Goal: Transaction & Acquisition: Purchase product/service

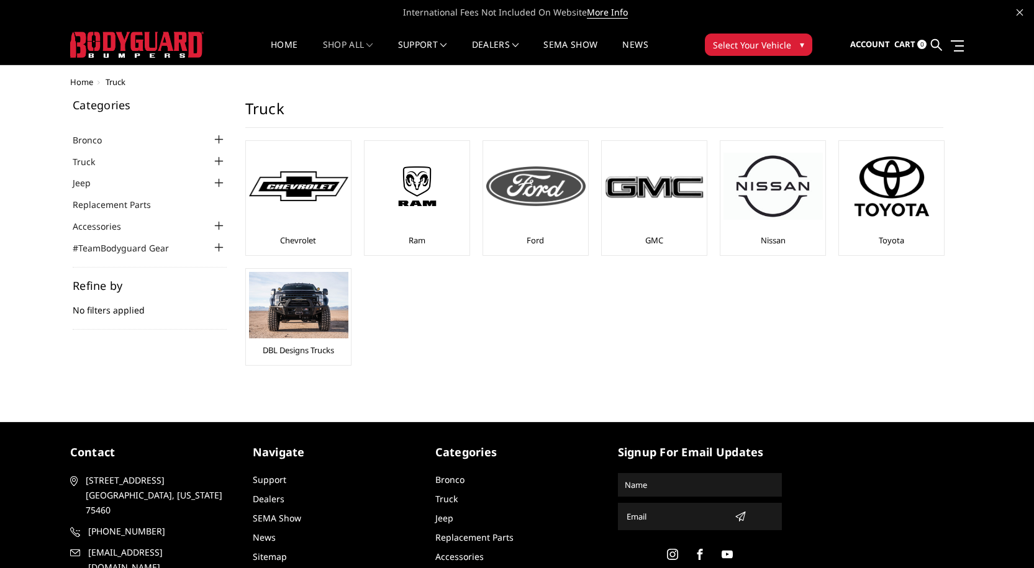
click at [546, 196] on img at bounding box center [535, 186] width 99 height 40
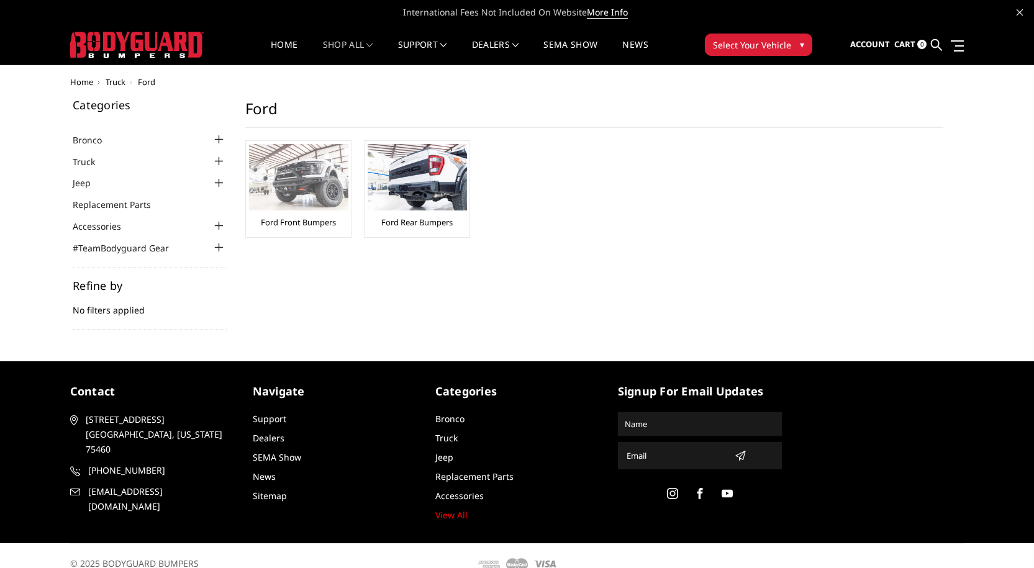
click at [315, 220] on link "Ford Front Bumpers" at bounding box center [298, 222] width 75 height 11
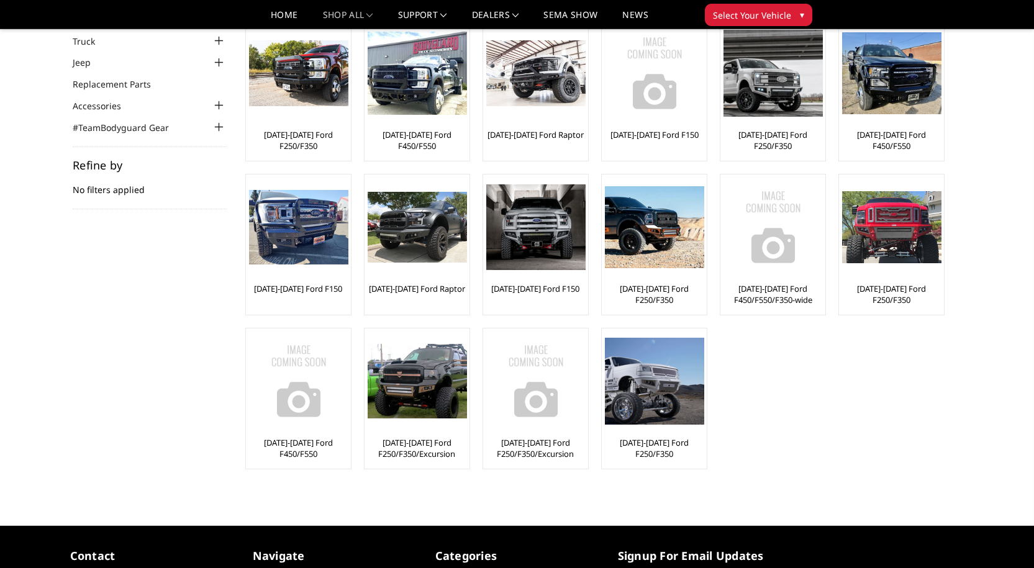
scroll to position [62, 0]
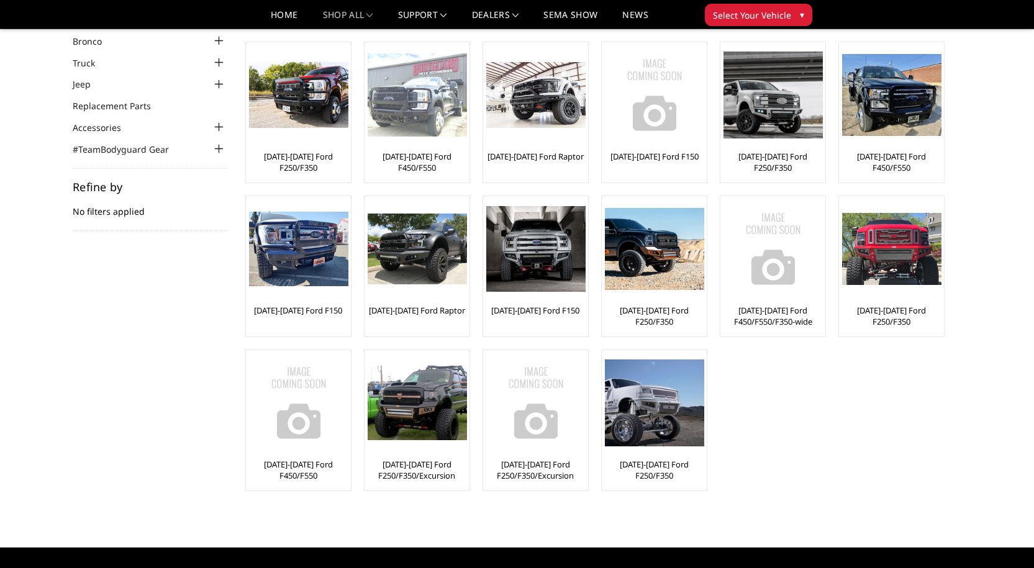
click at [414, 156] on link "[DATE]-[DATE] Ford F450/F550" at bounding box center [417, 162] width 99 height 22
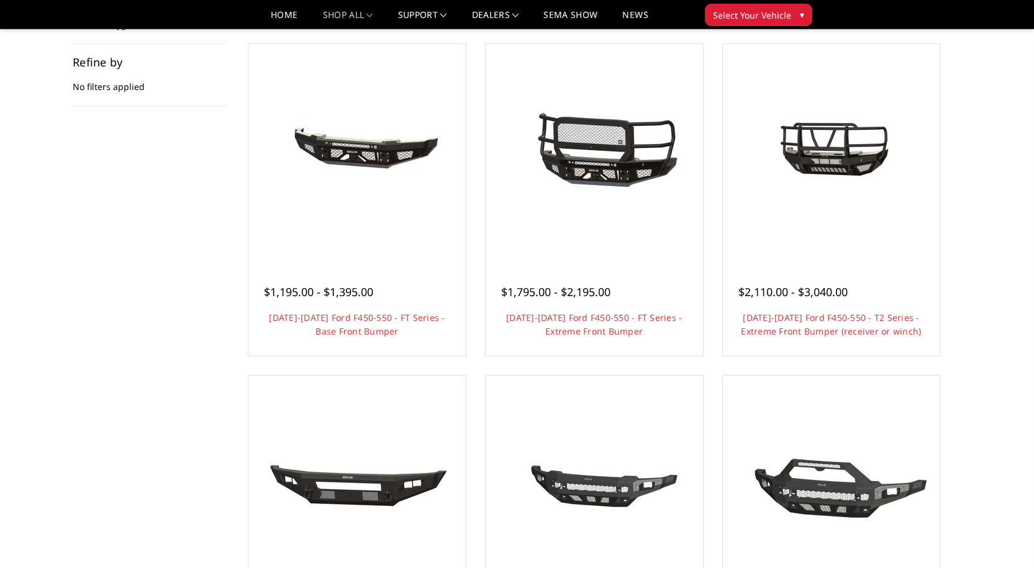
scroll to position [186, 0]
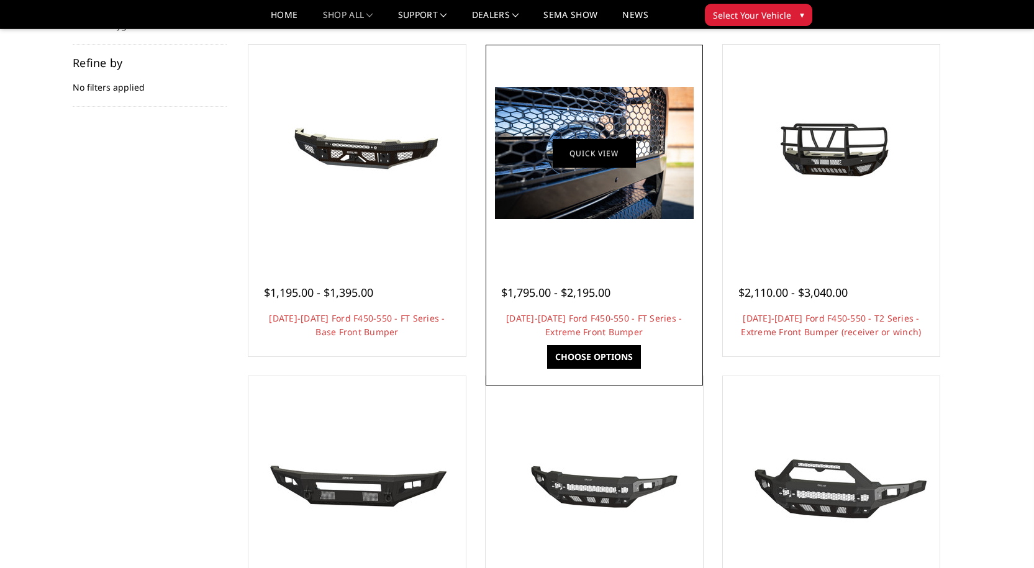
click at [611, 153] on link "Quick view" at bounding box center [594, 152] width 83 height 29
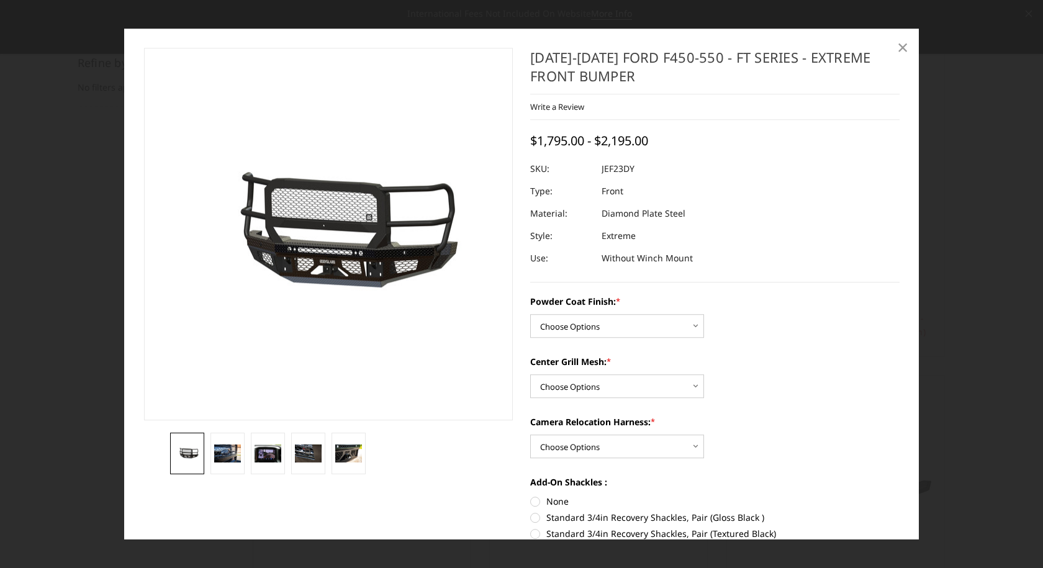
click at [900, 50] on span "×" at bounding box center [902, 47] width 11 height 27
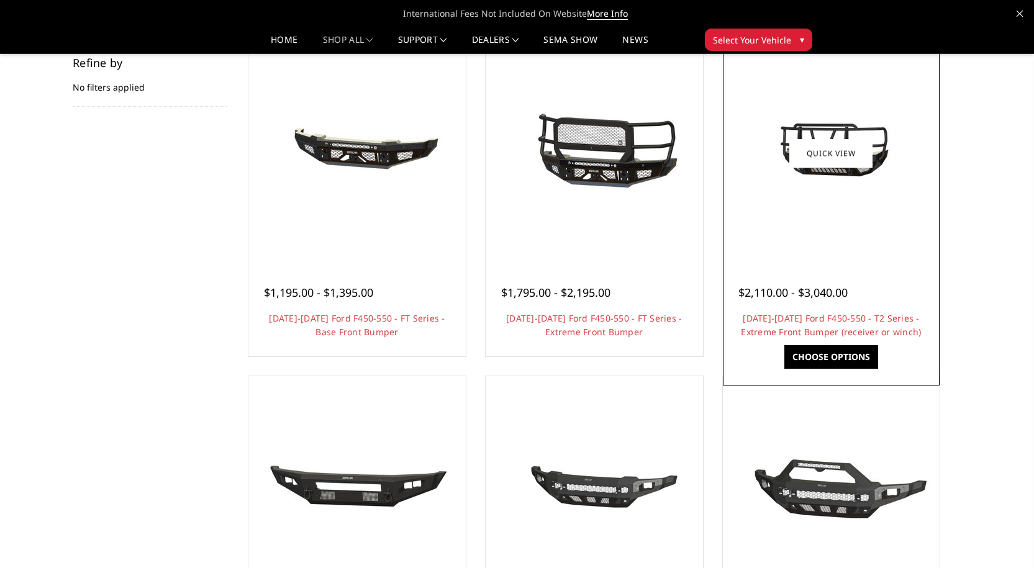
click at [841, 256] on div at bounding box center [831, 153] width 211 height 211
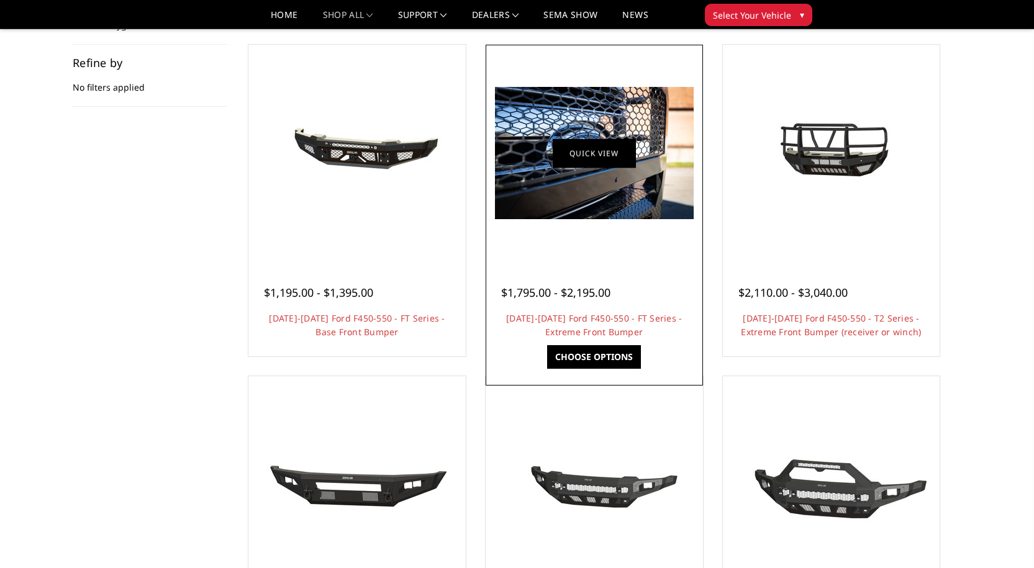
click at [589, 154] on link "Quick view" at bounding box center [594, 152] width 83 height 29
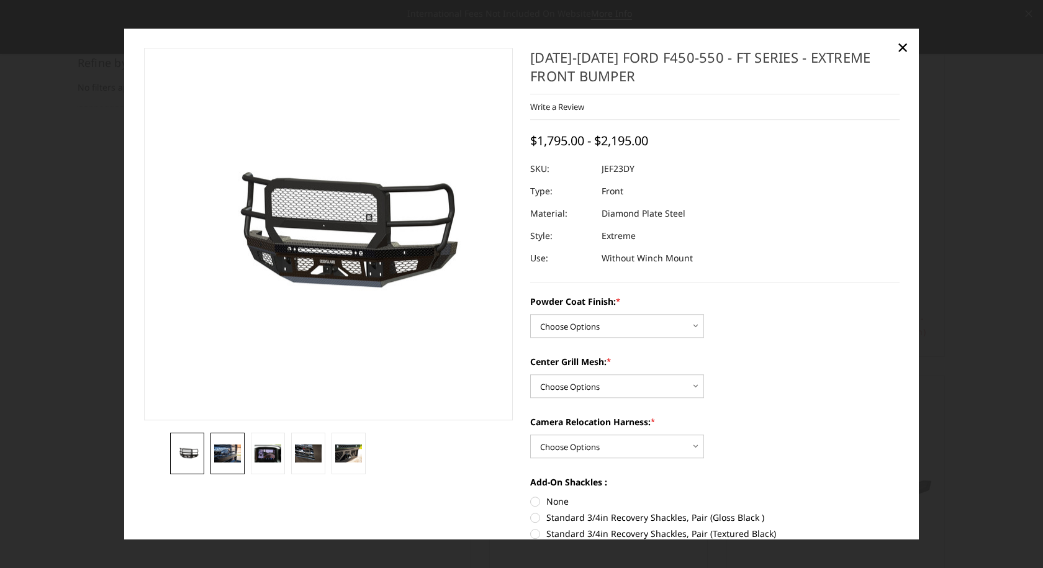
click at [225, 457] on img at bounding box center [227, 454] width 27 height 18
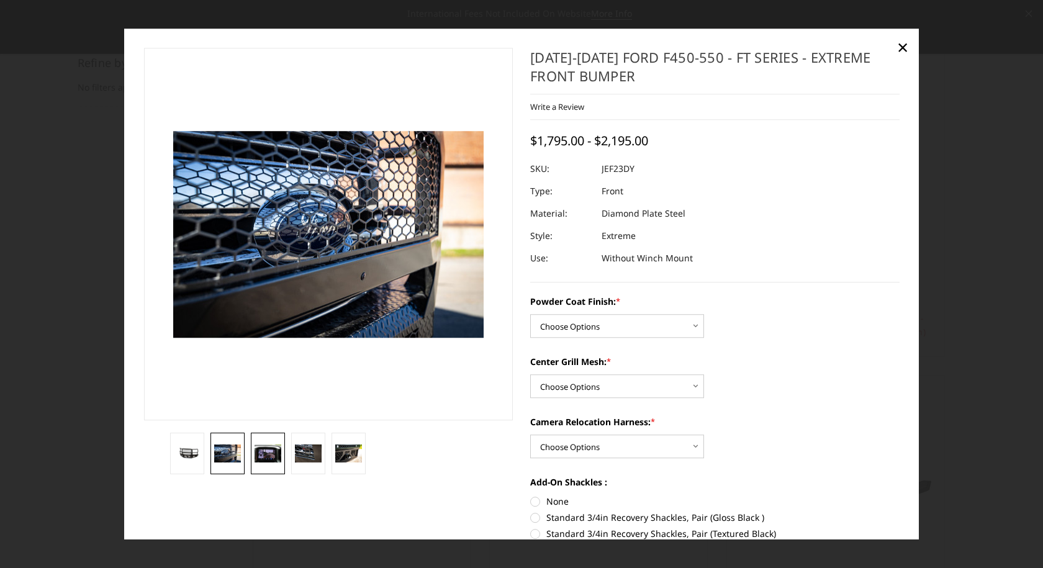
click at [274, 452] on img at bounding box center [268, 454] width 27 height 18
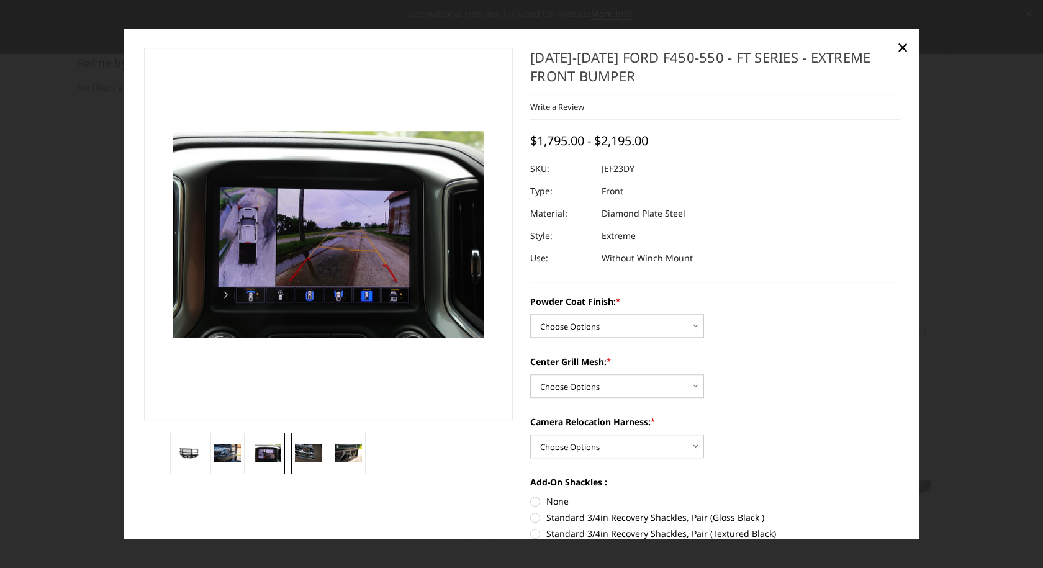
click at [311, 451] on img at bounding box center [308, 454] width 27 height 18
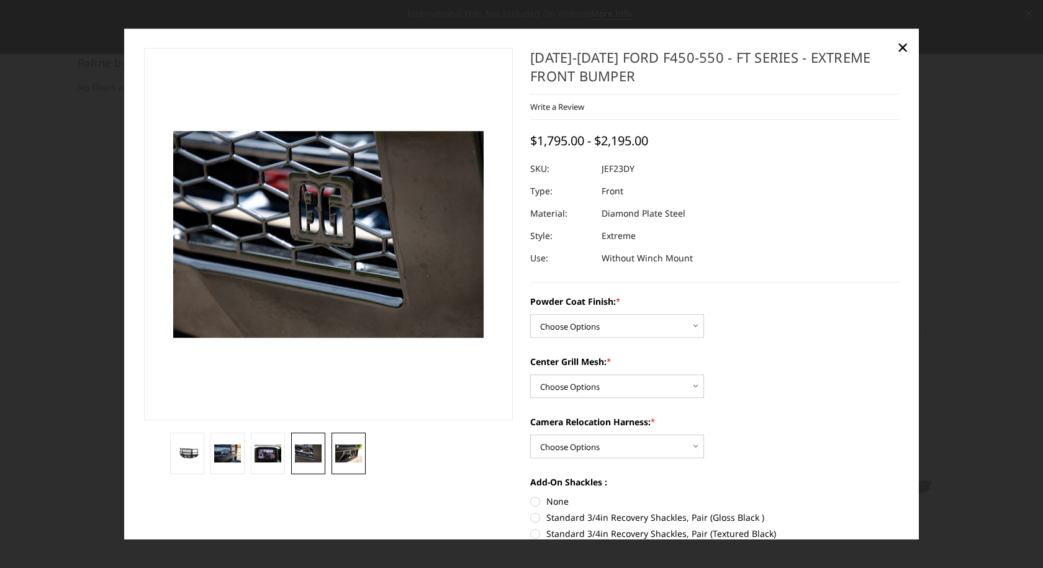
click at [342, 448] on img at bounding box center [348, 454] width 27 height 18
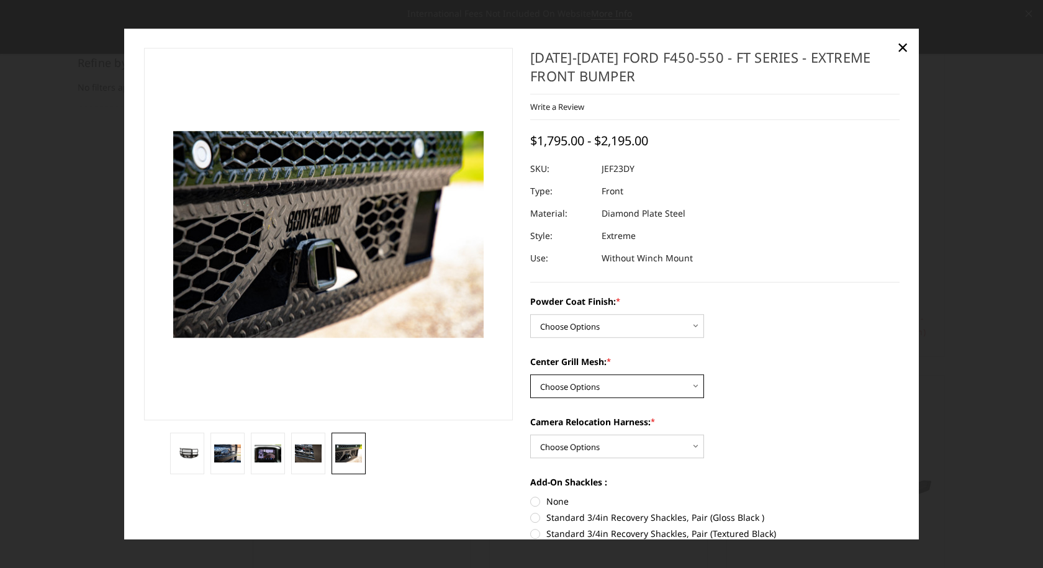
click at [689, 382] on select "Choose Options WITH Expanded Metal in Center Grill WITHOUT Expanded Metal in Ce…" at bounding box center [617, 386] width 174 height 24
click at [901, 46] on span "×" at bounding box center [902, 47] width 11 height 27
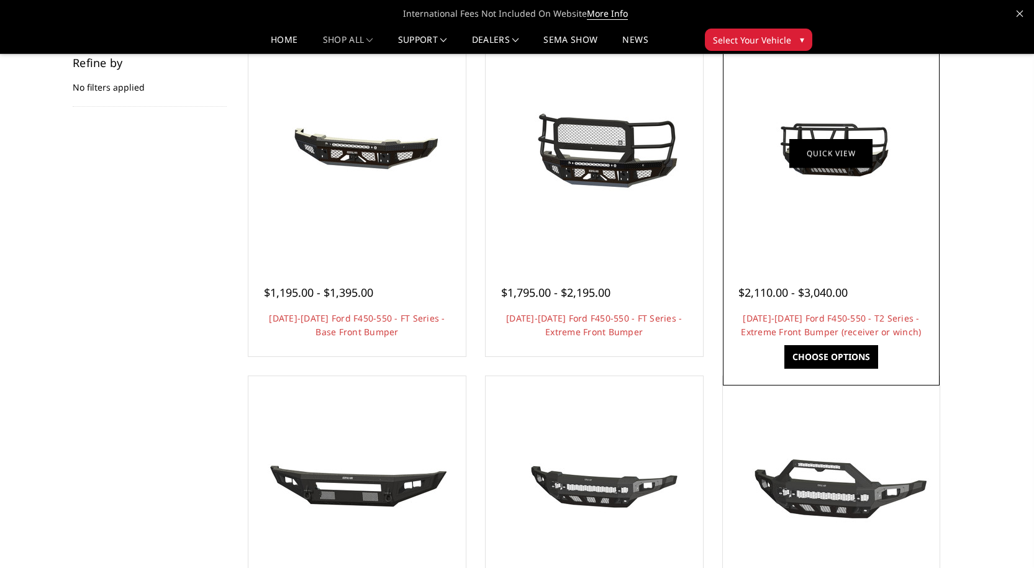
click at [827, 153] on link "Quick view" at bounding box center [830, 152] width 83 height 29
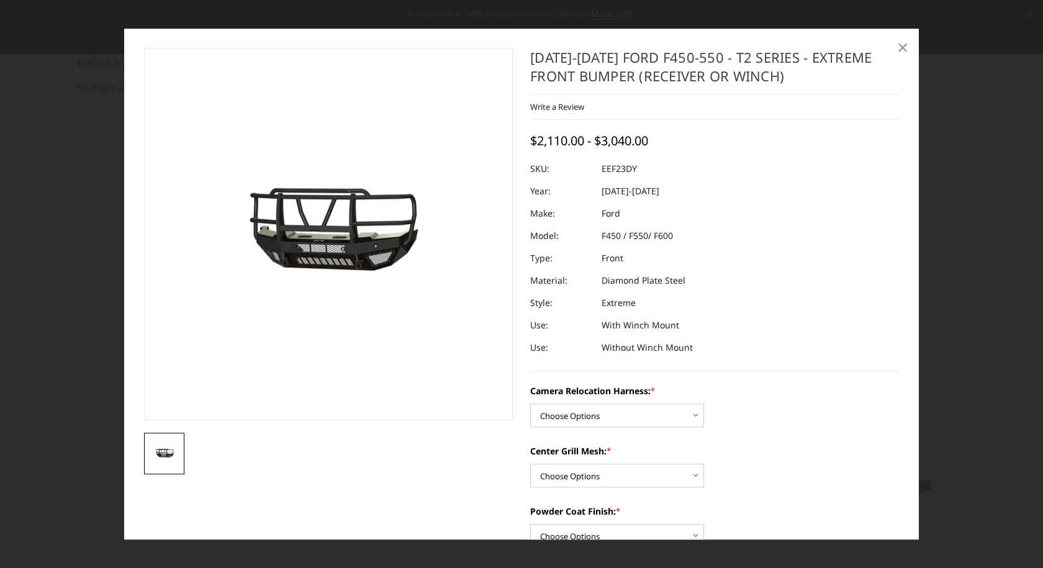
click at [902, 45] on span "×" at bounding box center [902, 47] width 11 height 27
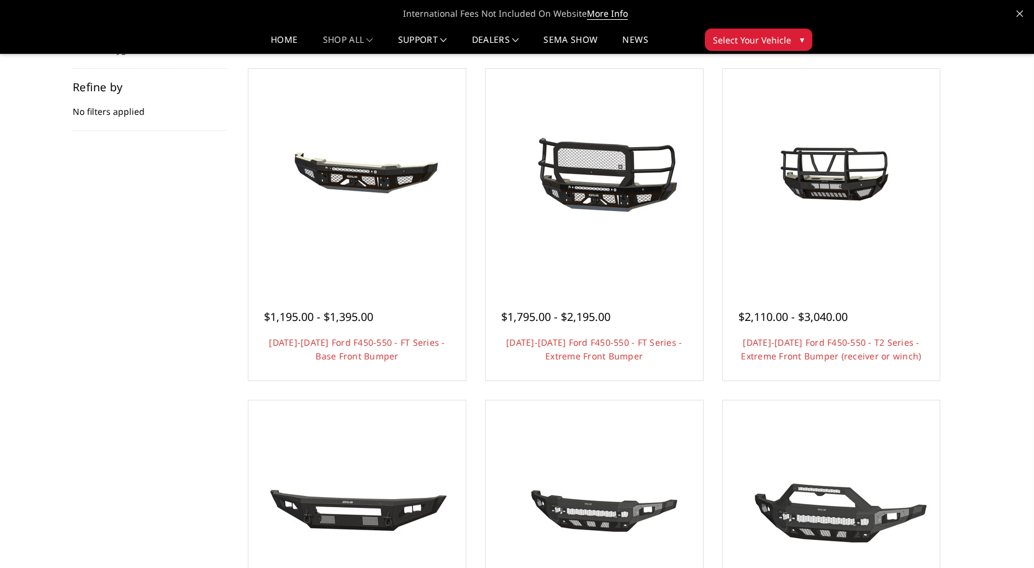
scroll to position [124, 0]
